Goal: Task Accomplishment & Management: Manage account settings

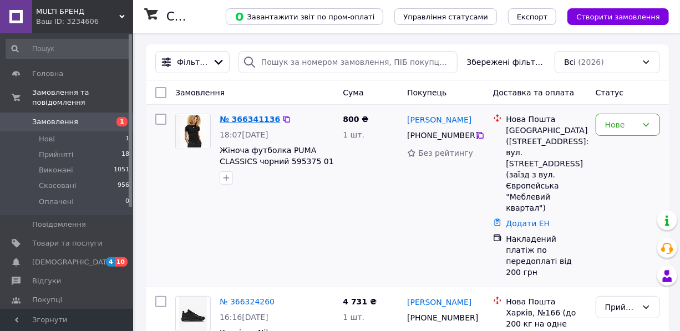
click at [242, 118] on link "№ 366341136" at bounding box center [249, 119] width 60 height 9
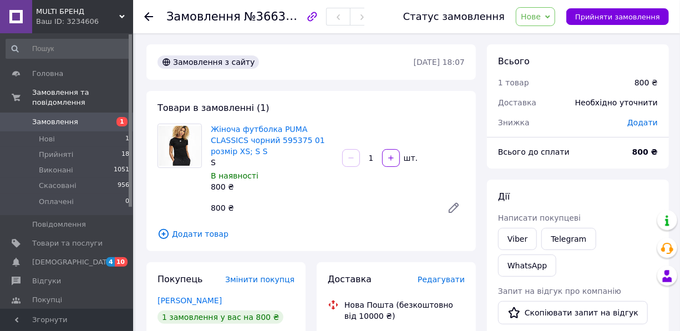
scroll to position [151, 0]
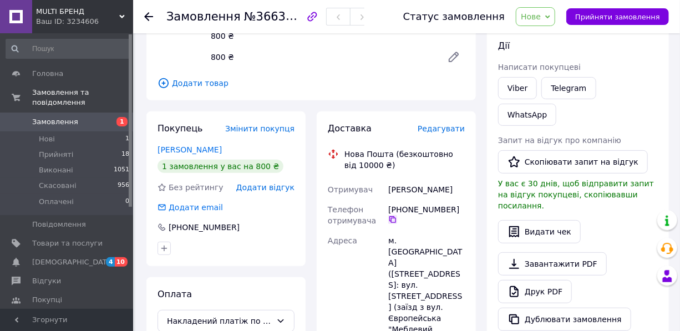
click at [396, 216] on icon at bounding box center [392, 219] width 7 height 7
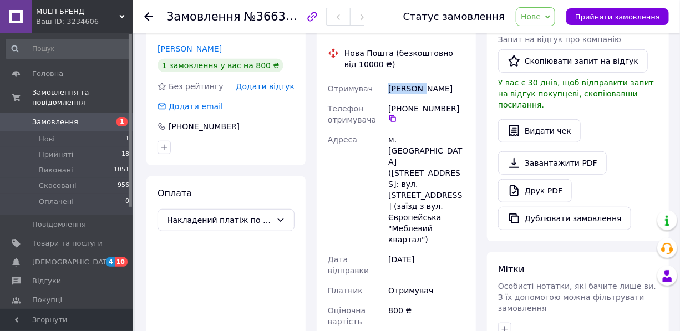
drag, startPoint x: 423, startPoint y: 78, endPoint x: 366, endPoint y: 79, distance: 57.1
click at [366, 79] on div "Отримувач [PERSON_NAME] Телефон отримувача [PHONE_NUMBER]   Адреса м. [GEOGRAPH…" at bounding box center [395, 205] width 141 height 253
copy div "Отримувач [PERSON_NAME]"
drag, startPoint x: 457, startPoint y: 76, endPoint x: 439, endPoint y: 79, distance: 18.4
click at [422, 79] on div "[PERSON_NAME]" at bounding box center [426, 89] width 81 height 20
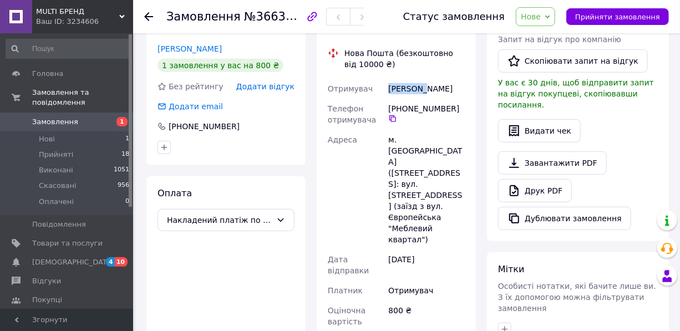
copy div "[PERSON_NAME]"
drag, startPoint x: 549, startPoint y: 13, endPoint x: 551, endPoint y: 21, distance: 7.9
click at [540, 13] on span "Нове" at bounding box center [530, 16] width 20 height 9
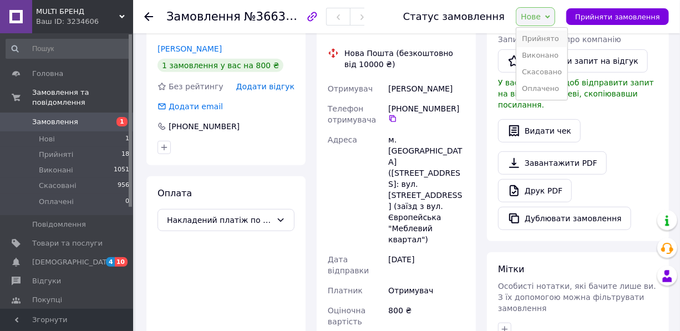
click at [559, 39] on li "Прийнято" at bounding box center [541, 38] width 51 height 17
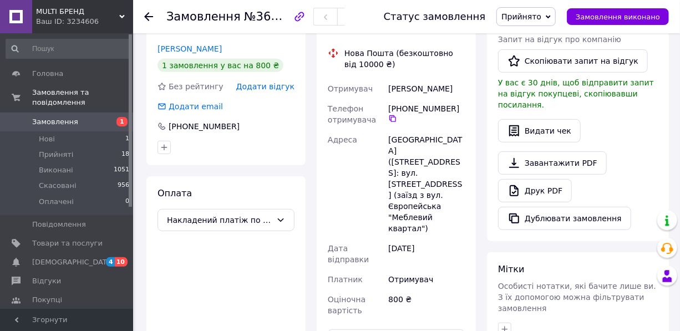
scroll to position [50, 0]
